Goal: Information Seeking & Learning: Learn about a topic

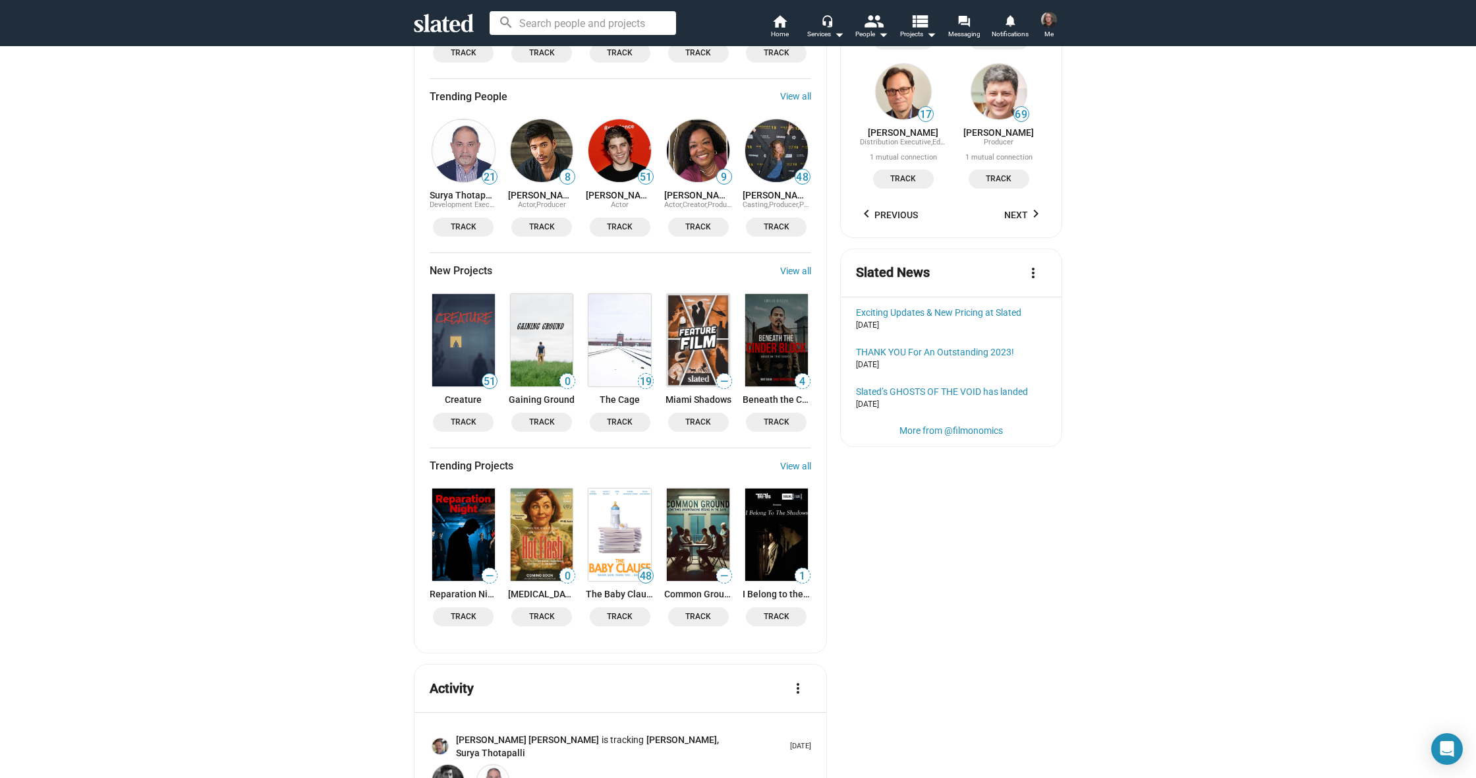
scroll to position [1331, 0]
click at [465, 297] on img at bounding box center [463, 339] width 63 height 92
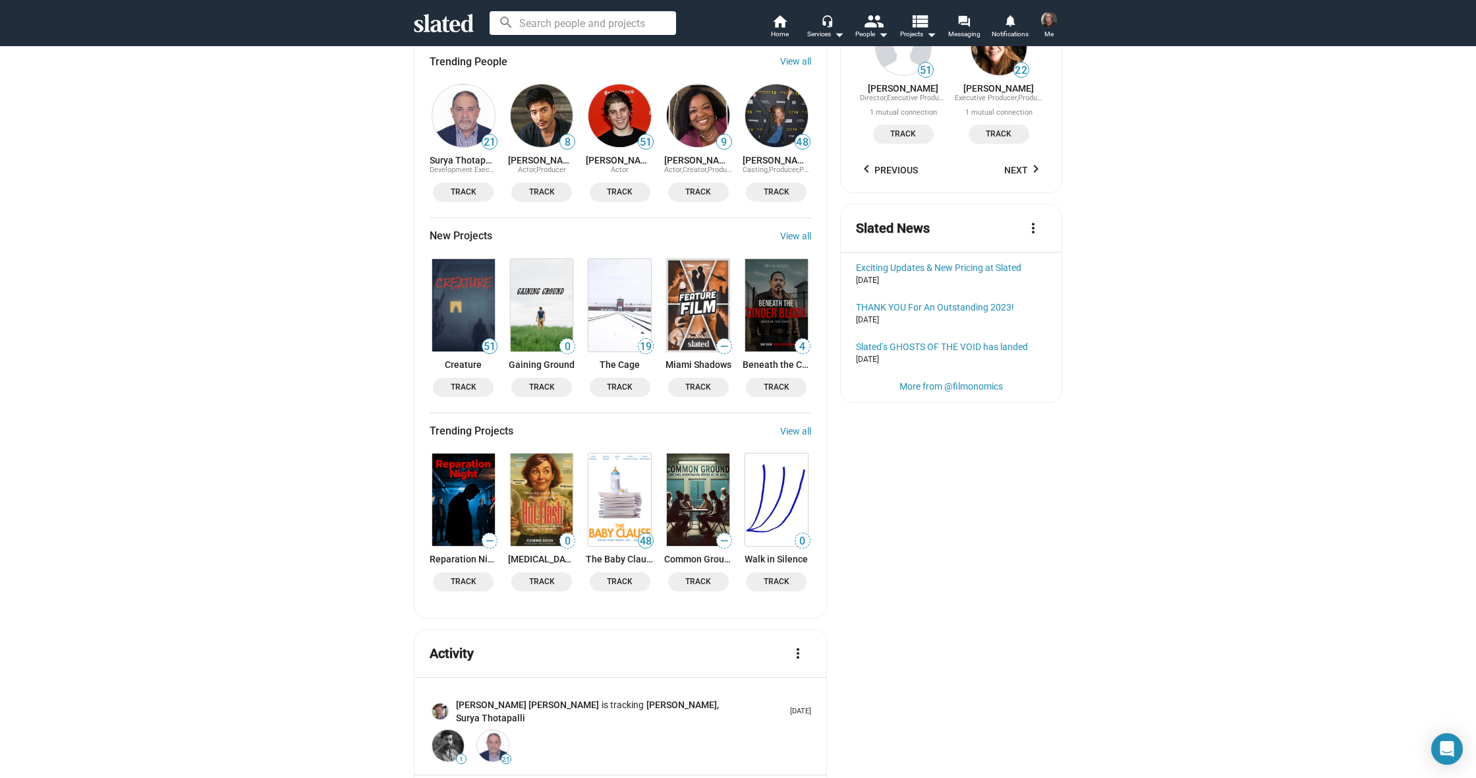
scroll to position [1373, 0]
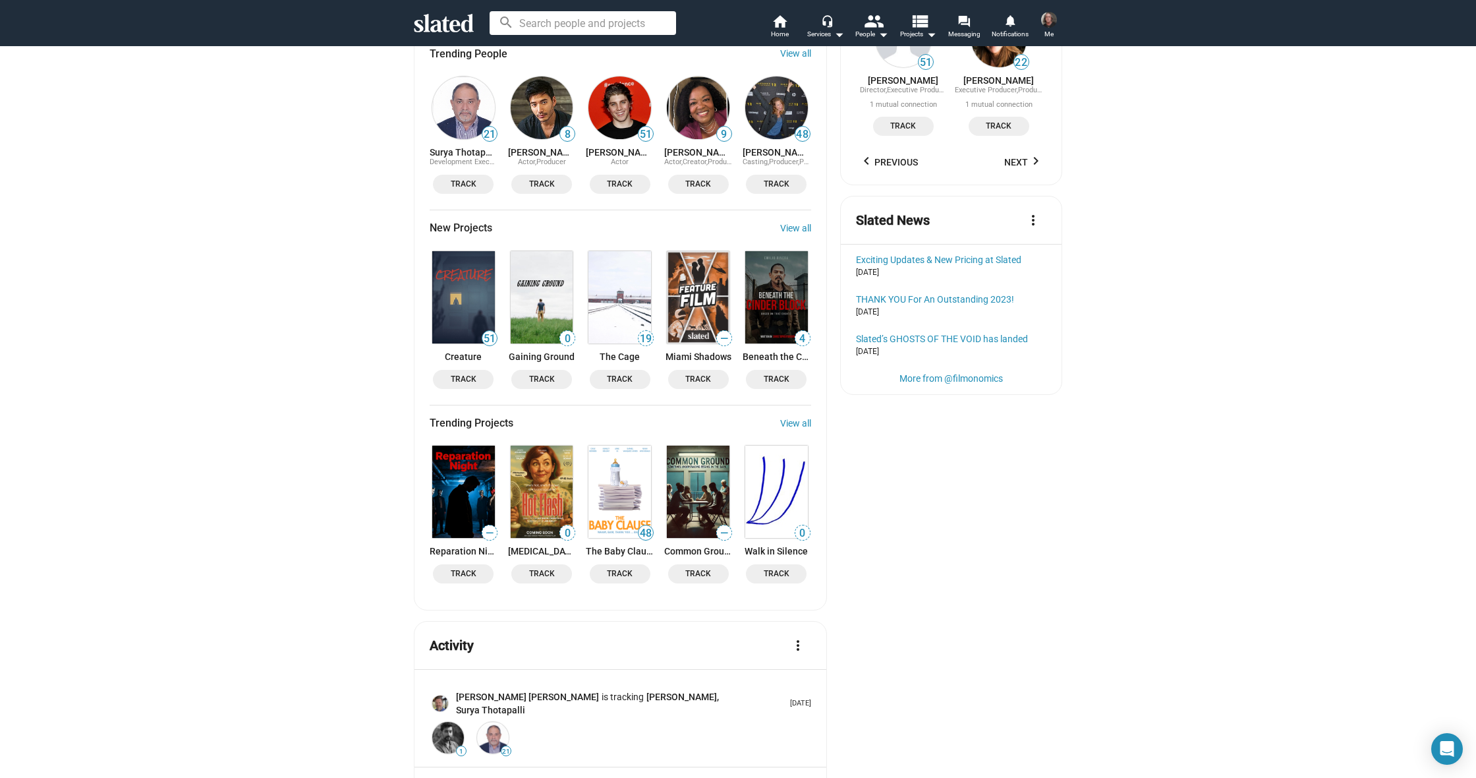
click at [617, 259] on img at bounding box center [619, 297] width 63 height 92
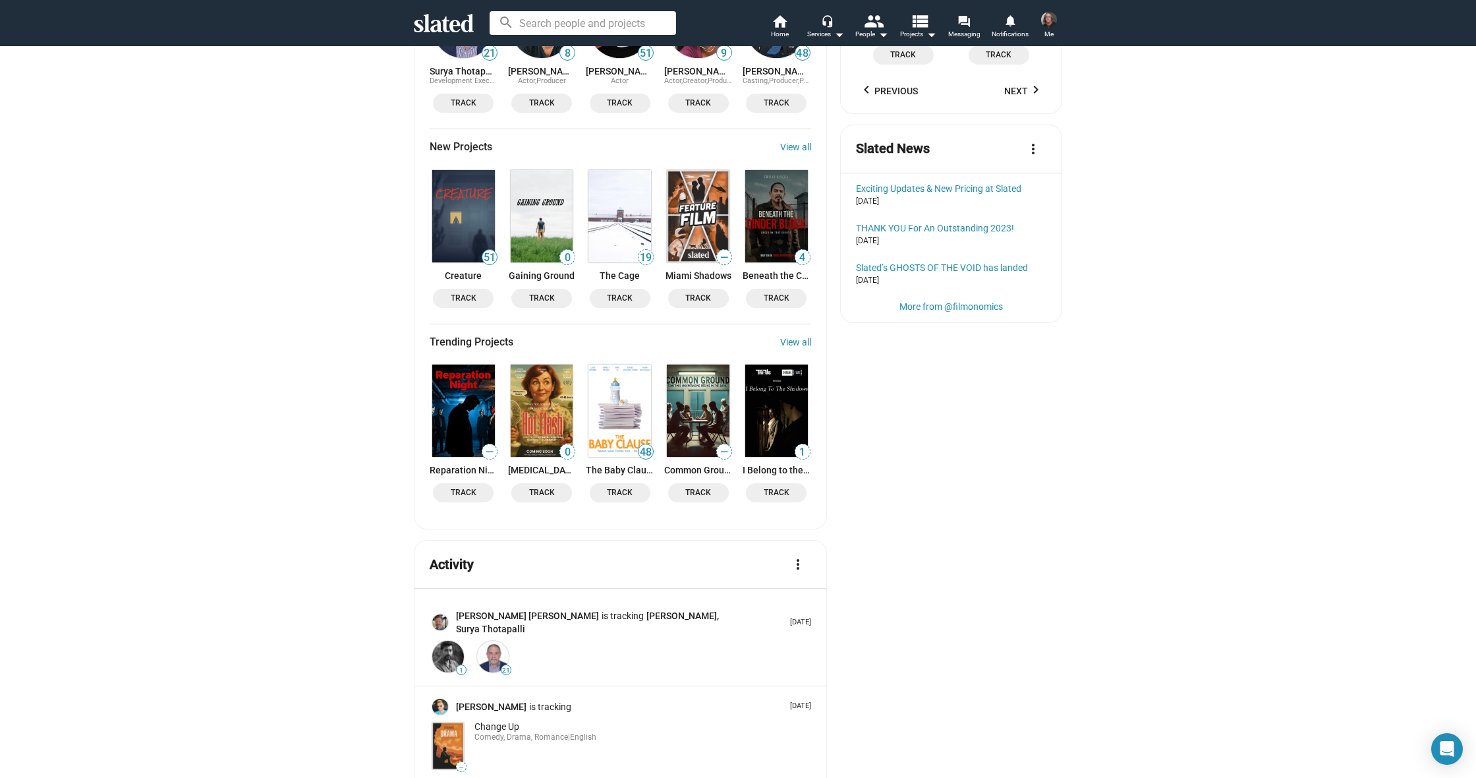
scroll to position [1456, 0]
click at [768, 170] on img at bounding box center [776, 215] width 63 height 92
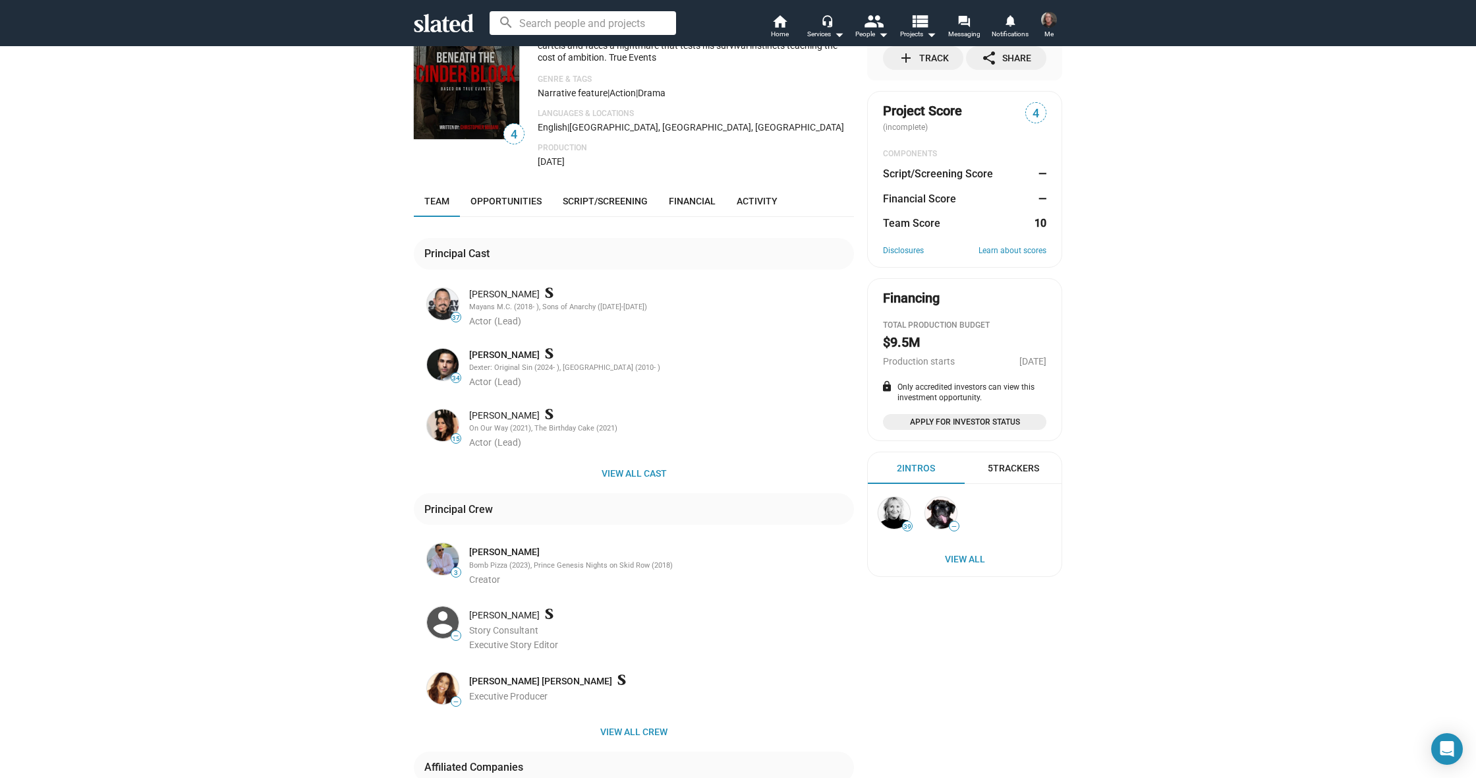
scroll to position [83, 0]
click at [443, 32] on icon at bounding box center [444, 23] width 60 height 18
